Goal: Navigation & Orientation: Find specific page/section

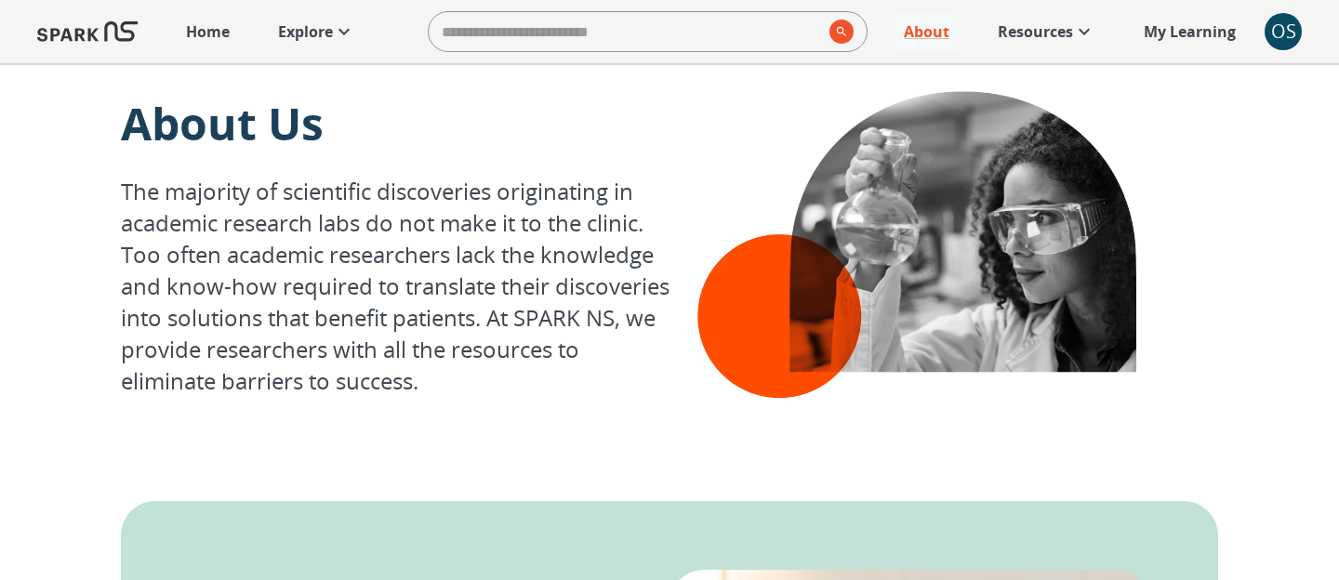
scroll to position [444, 0]
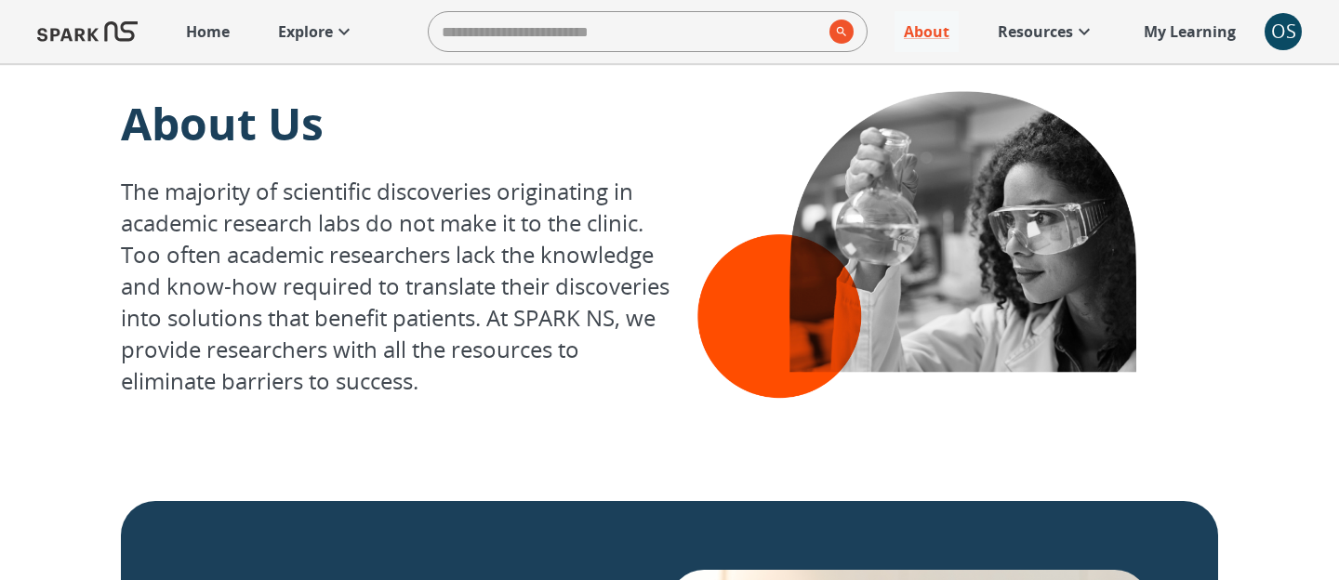
click at [215, 41] on p "Home" at bounding box center [208, 31] width 44 height 22
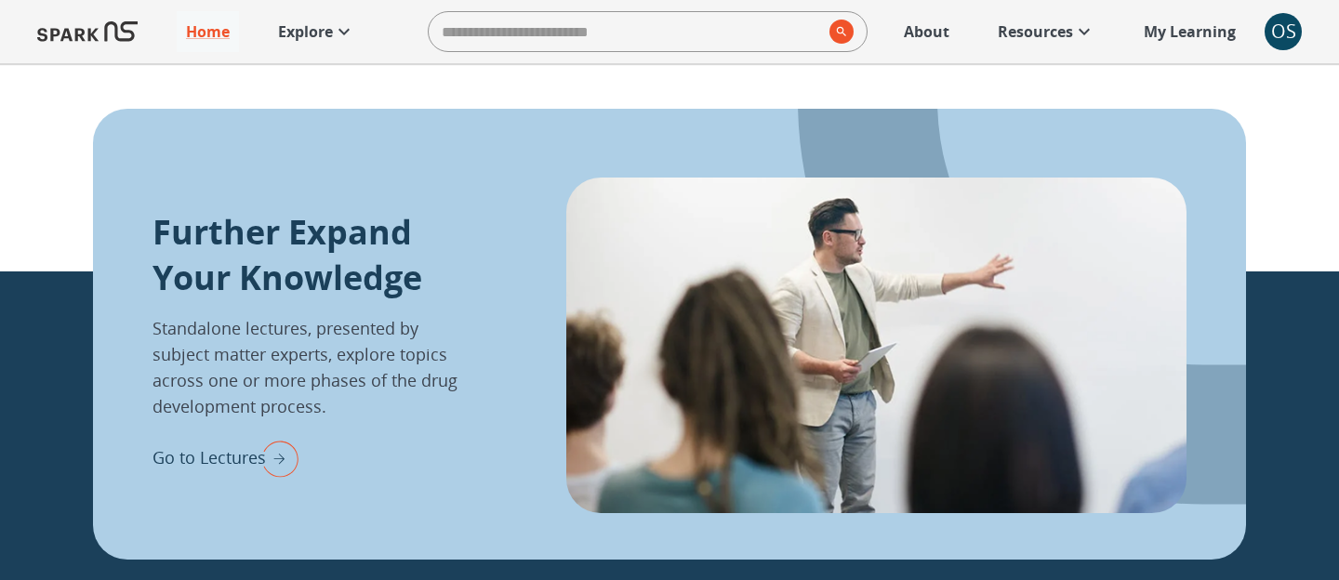
scroll to position [2126, 0]
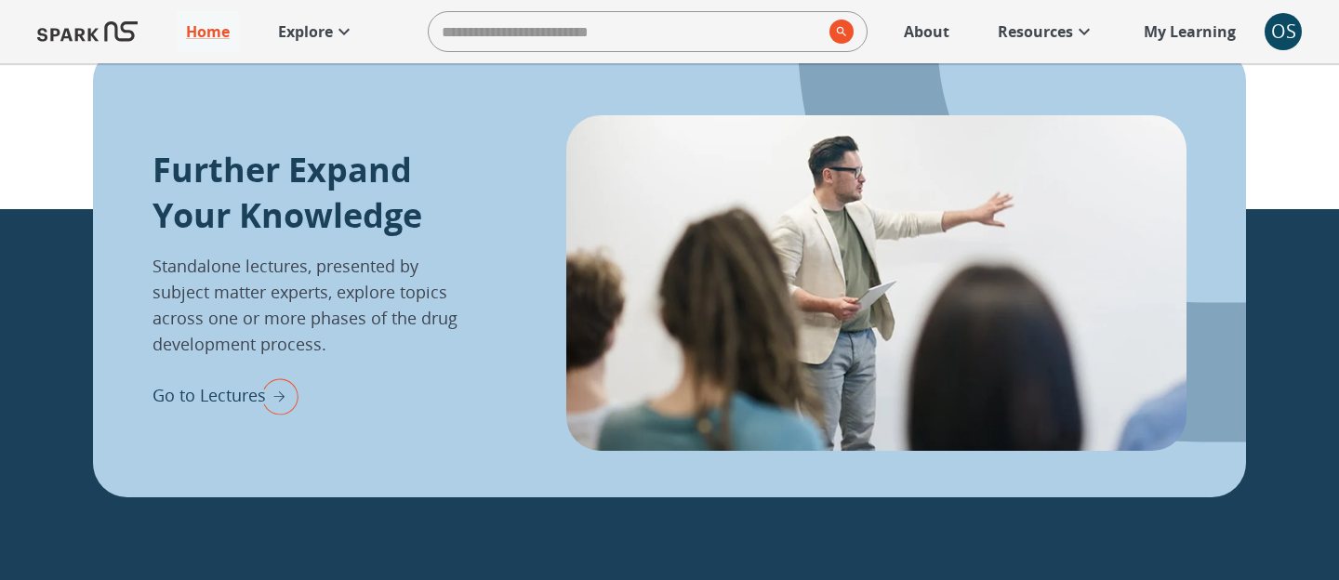
click at [235, 413] on div "Go to Lectures" at bounding box center [225, 396] width 146 height 48
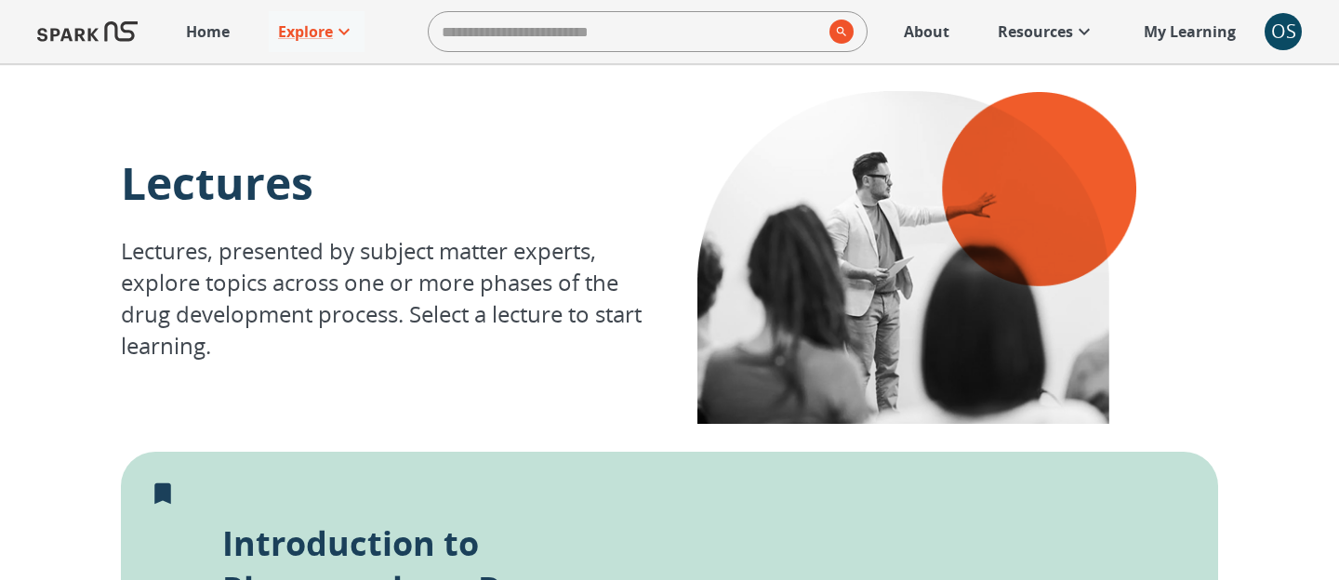
click at [212, 46] on link "Home" at bounding box center [208, 31] width 62 height 41
